Goal: Find specific page/section: Find specific page/section

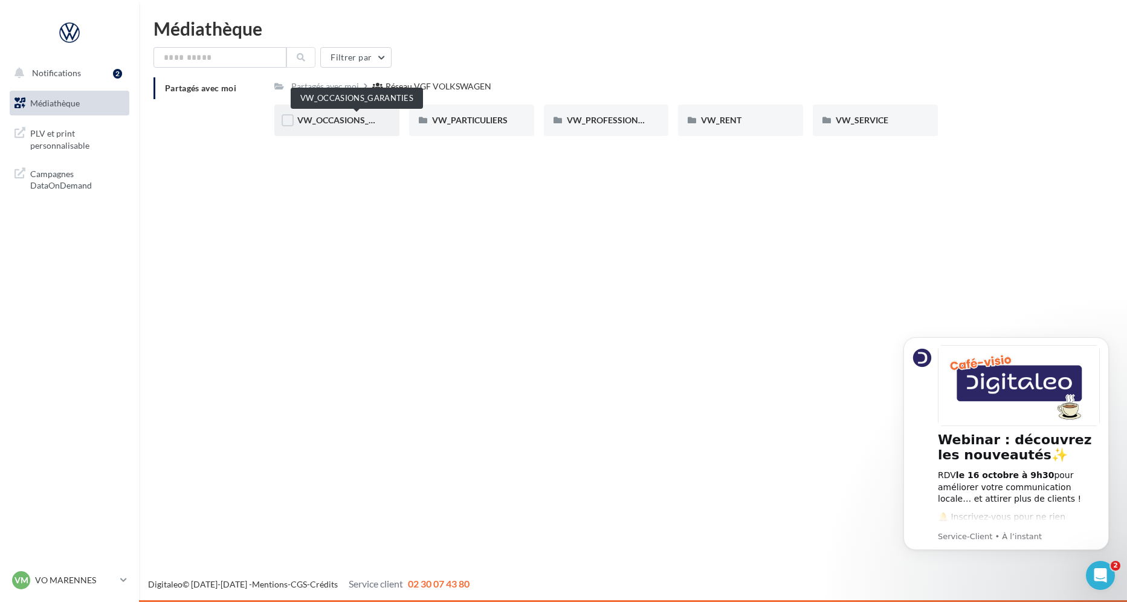
click at [314, 115] on span "VW_OCCASIONS_GARANTIES" at bounding box center [356, 120] width 118 height 10
click at [292, 120] on label at bounding box center [288, 120] width 12 height 12
click at [429, 123] on div "GENERAL" at bounding box center [471, 120] width 125 height 31
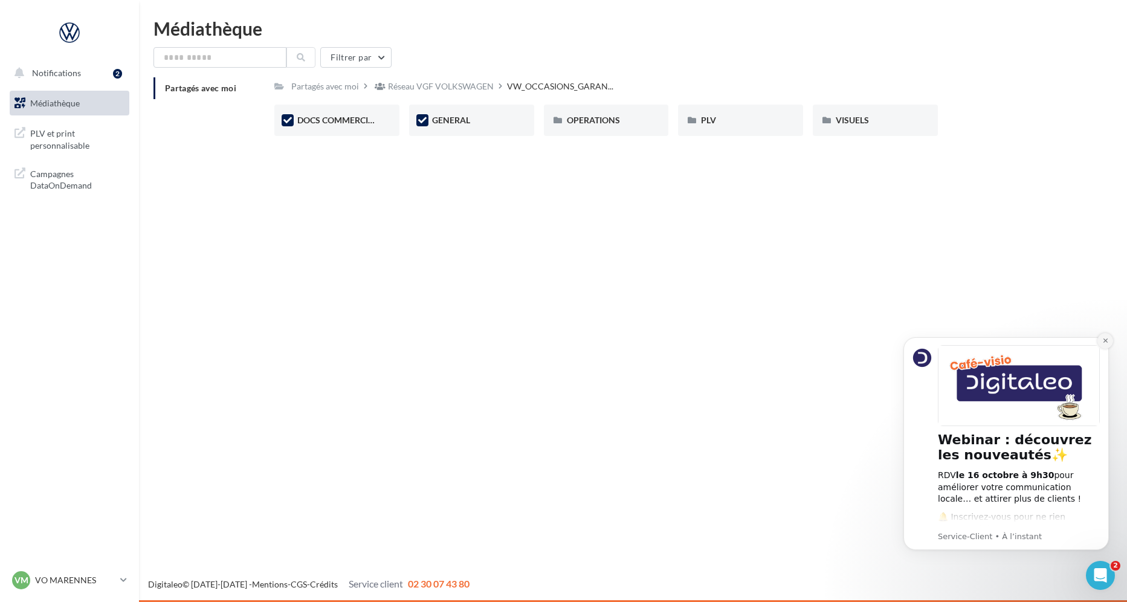
click at [1105, 341] on icon "Dismiss notification" at bounding box center [1105, 341] width 4 height 4
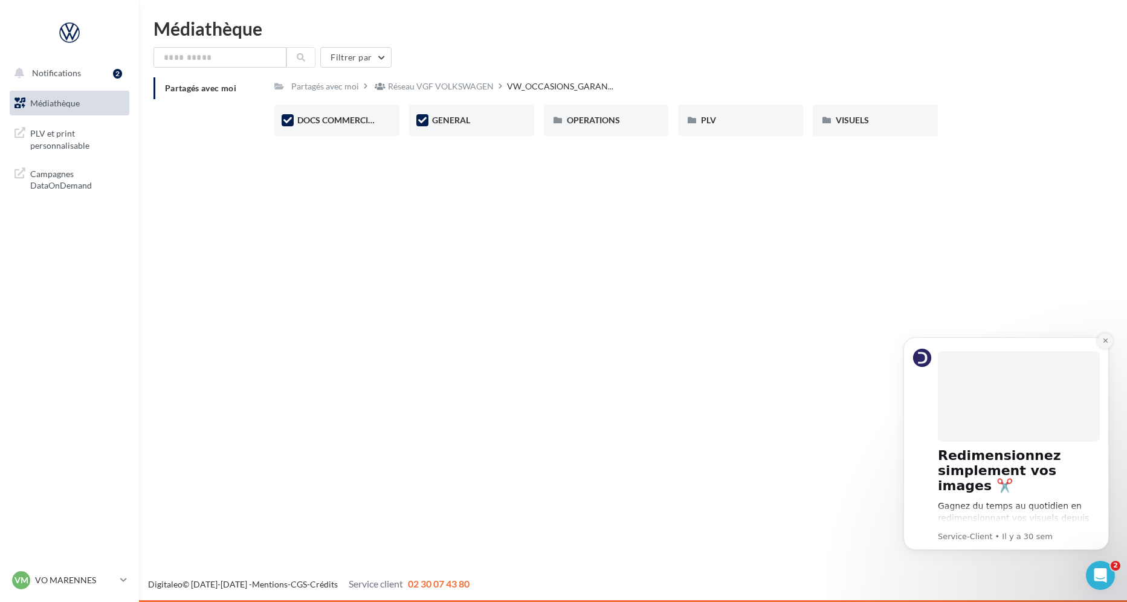
click at [1106, 340] on icon "Dismiss notification" at bounding box center [1106, 340] width 7 height 7
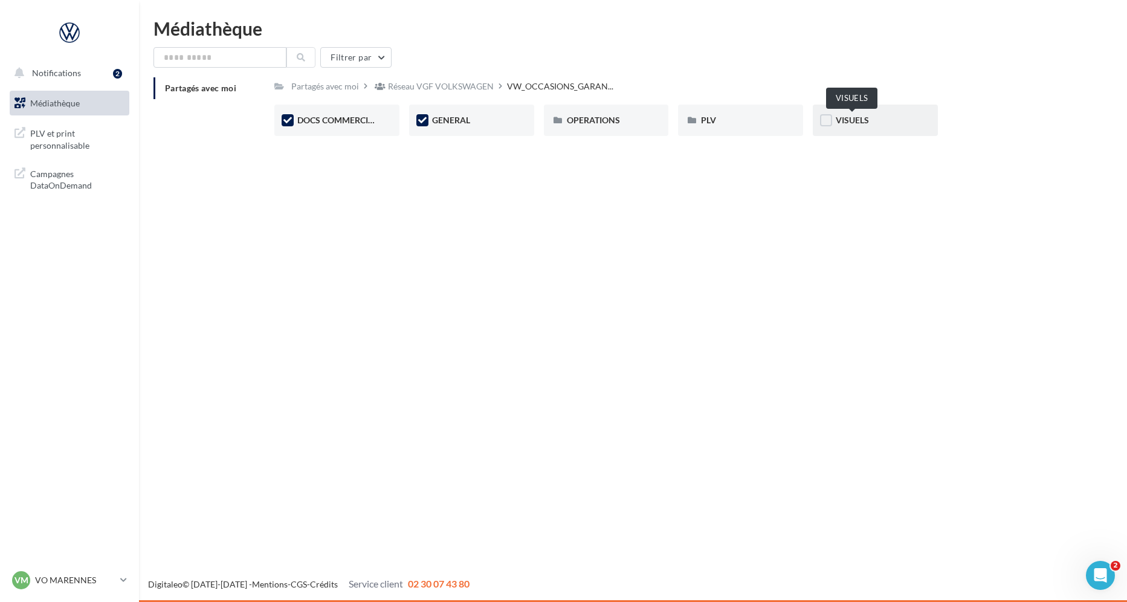
click at [854, 122] on span "VISUELS" at bounding box center [852, 120] width 33 height 10
click at [123, 575] on icon at bounding box center [123, 580] width 7 height 10
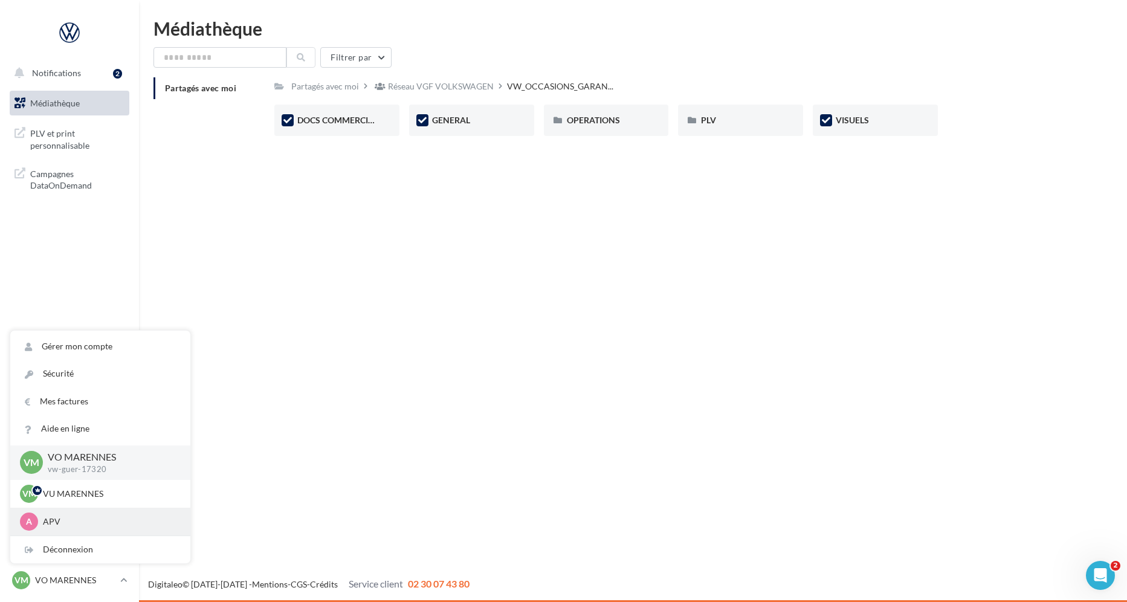
click at [52, 525] on p "APV" at bounding box center [109, 522] width 133 height 12
click at [30, 522] on span "A" at bounding box center [29, 522] width 6 height 12
click at [30, 521] on span "A" at bounding box center [29, 522] width 6 height 12
